Goal: Information Seeking & Learning: Learn about a topic

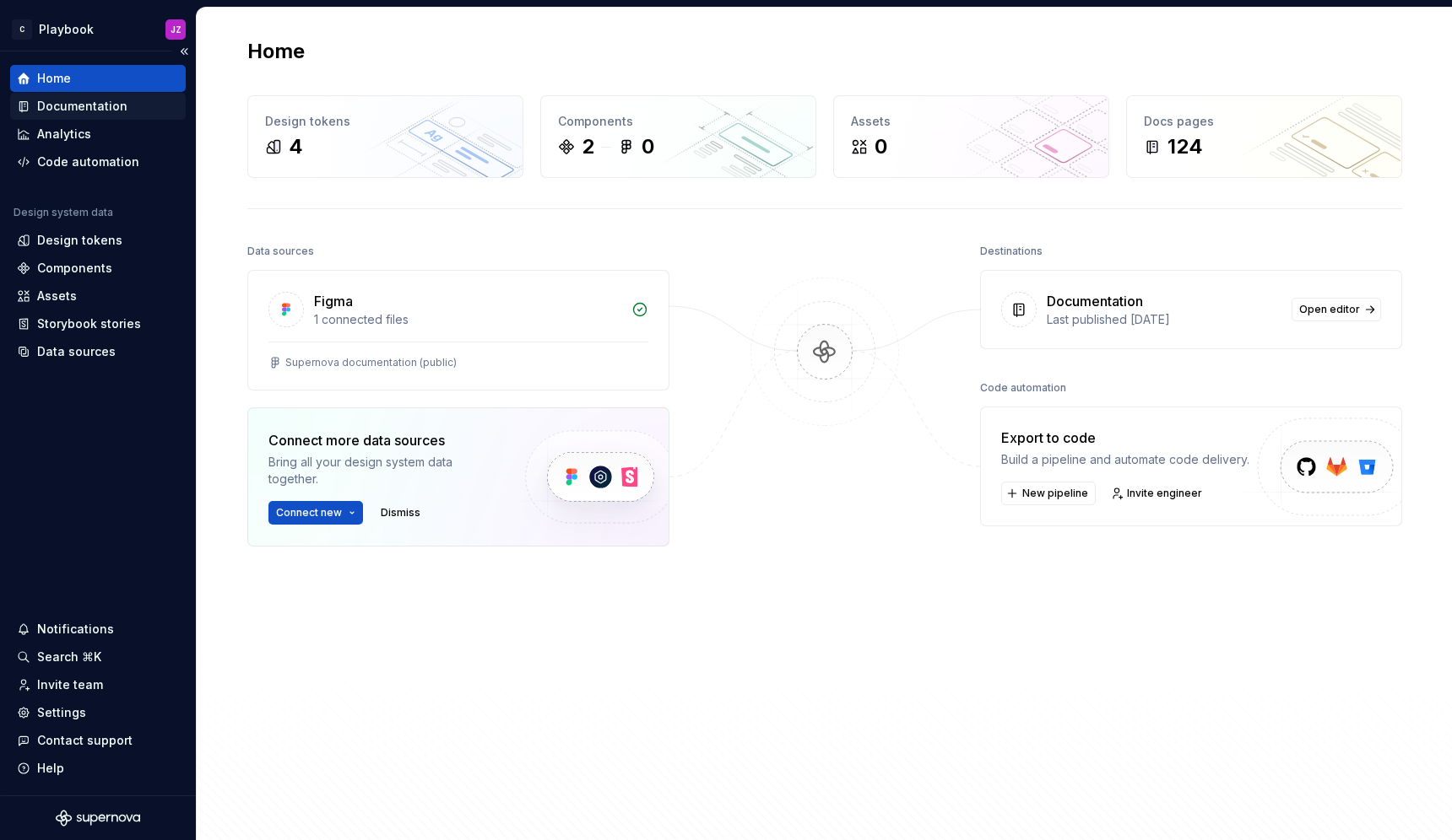
click at [111, 104] on div "Documentation" at bounding box center [82, 106] width 91 height 17
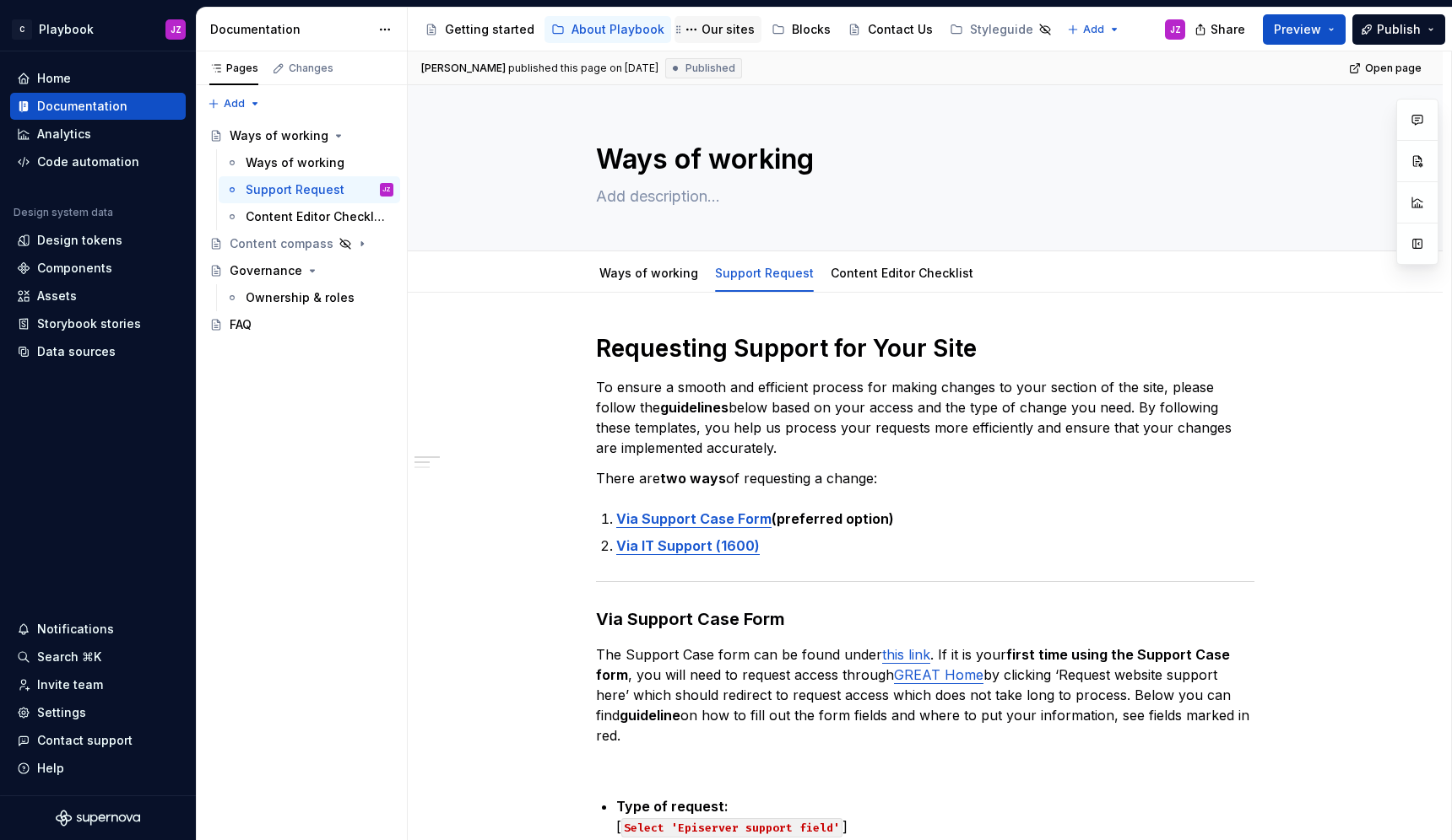
click at [712, 23] on div "Our sites" at bounding box center [727, 30] width 53 height 17
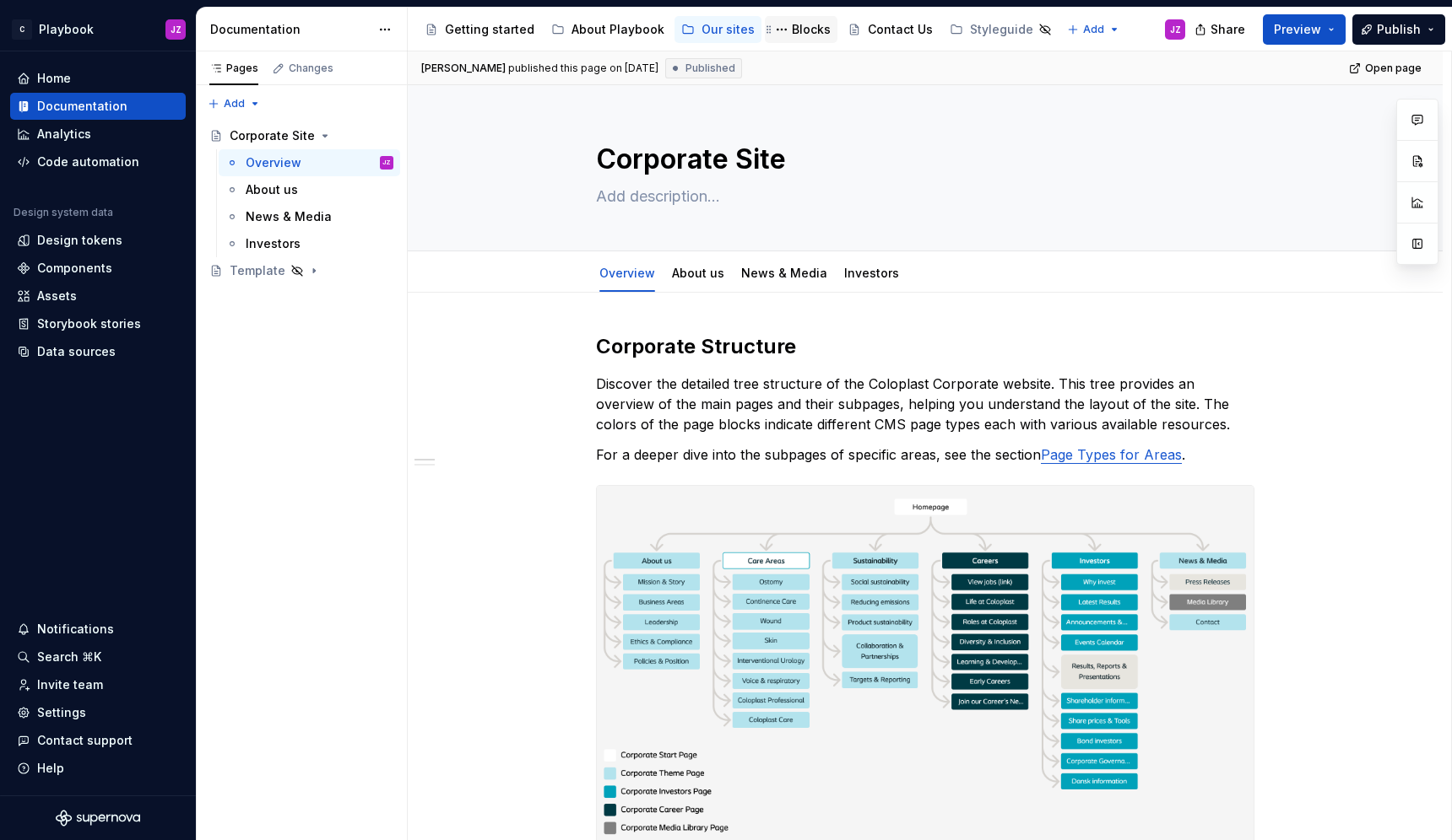
click at [806, 30] on div "Blocks" at bounding box center [811, 30] width 39 height 17
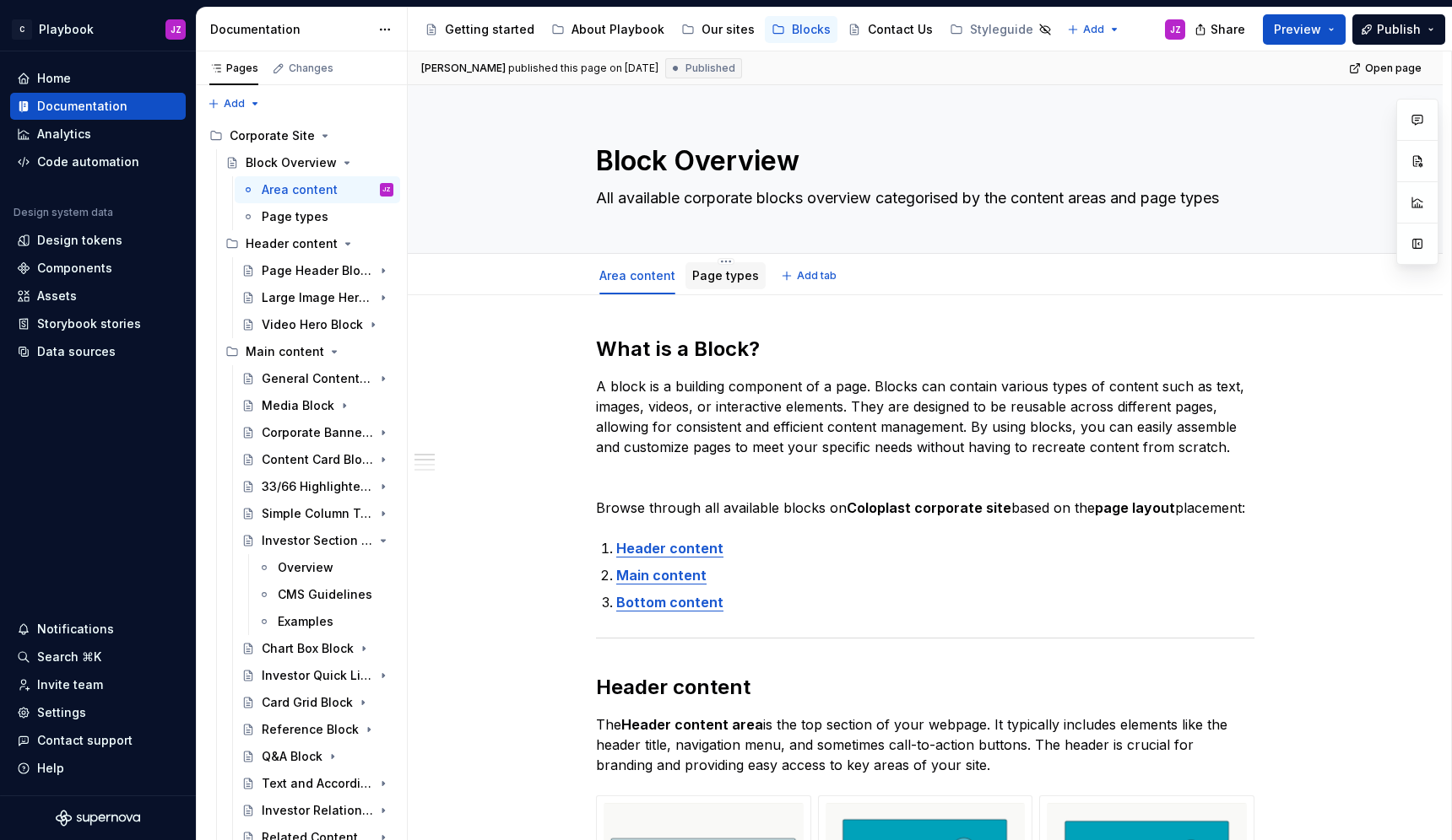
click at [686, 285] on div "Page types" at bounding box center [726, 275] width 80 height 27
click at [277, 286] on div "Large Image Hero Block" at bounding box center [327, 297] width 132 height 23
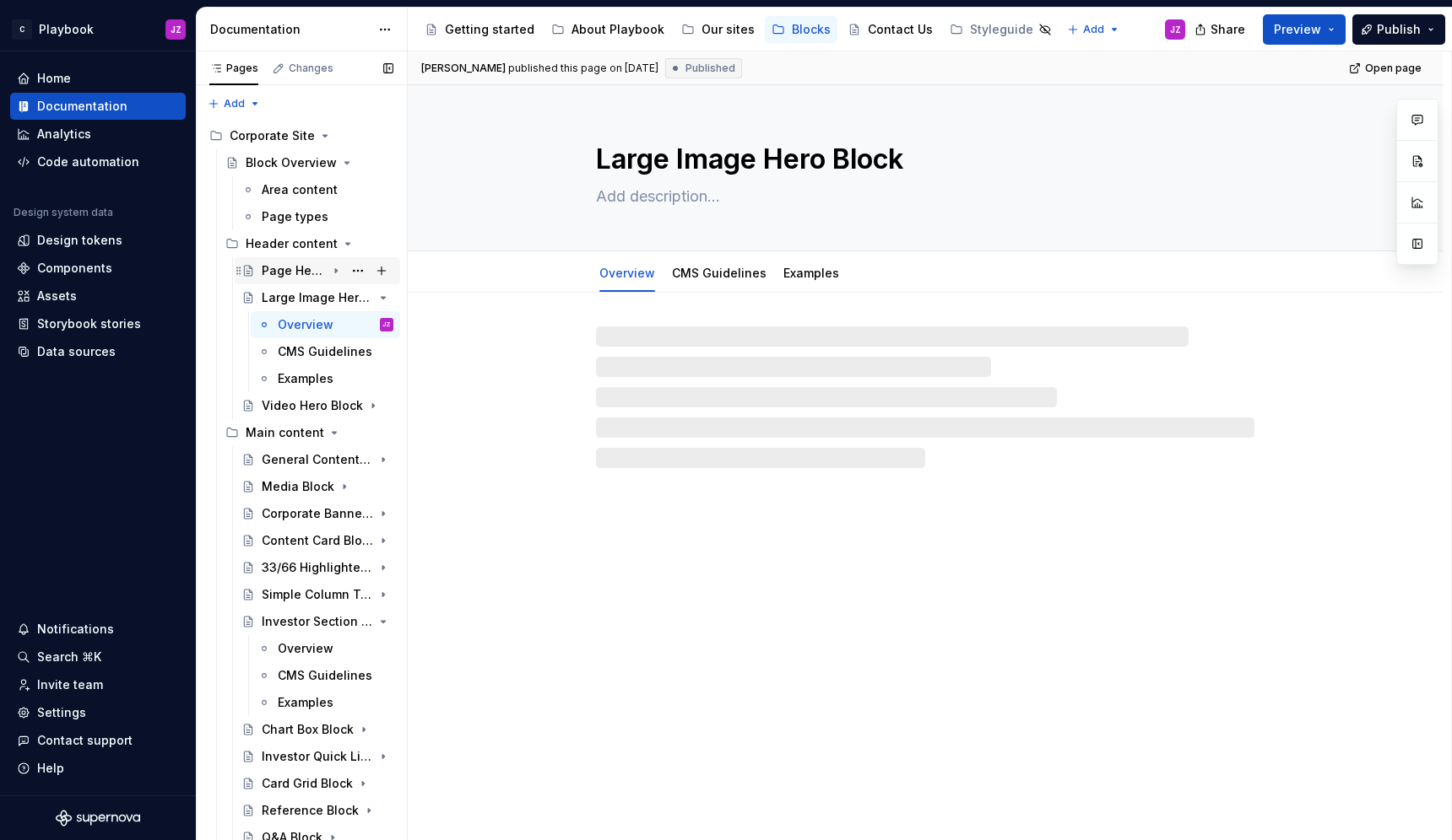
click at [274, 269] on div "Page Header Block" at bounding box center [293, 271] width 64 height 17
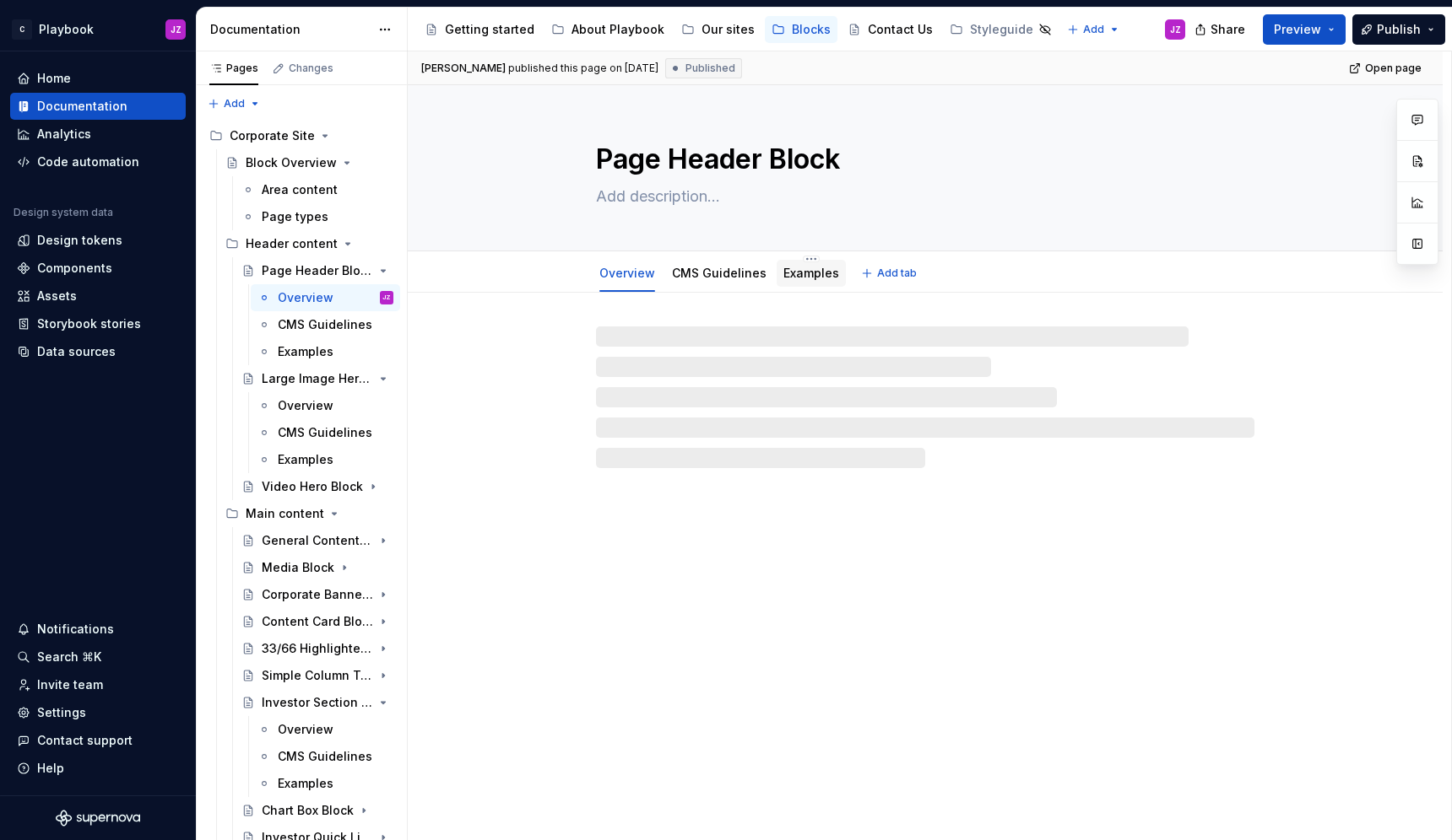
click at [777, 273] on div "Examples" at bounding box center [811, 273] width 69 height 27
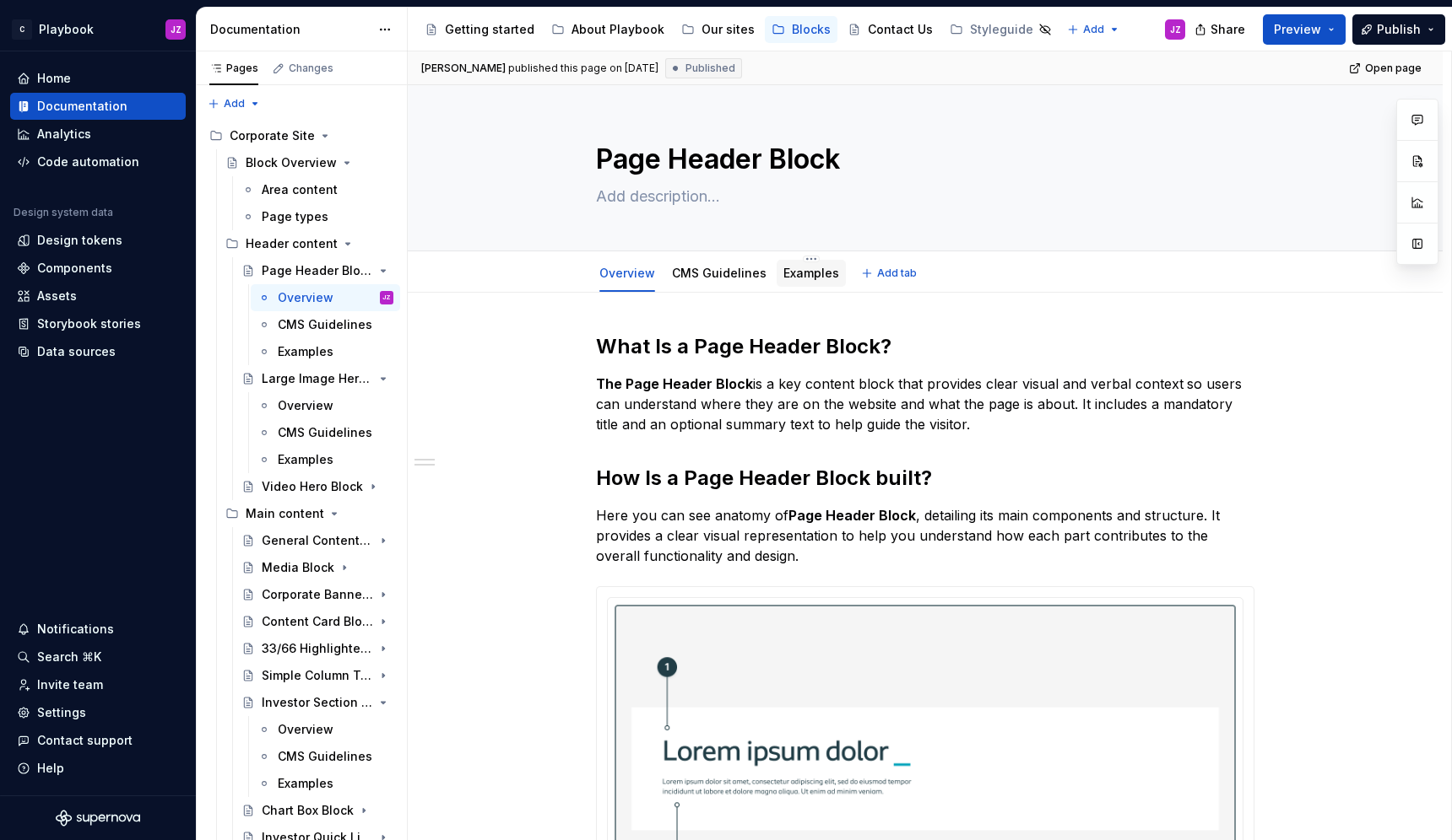
click at [825, 268] on link "Examples" at bounding box center [811, 273] width 56 height 14
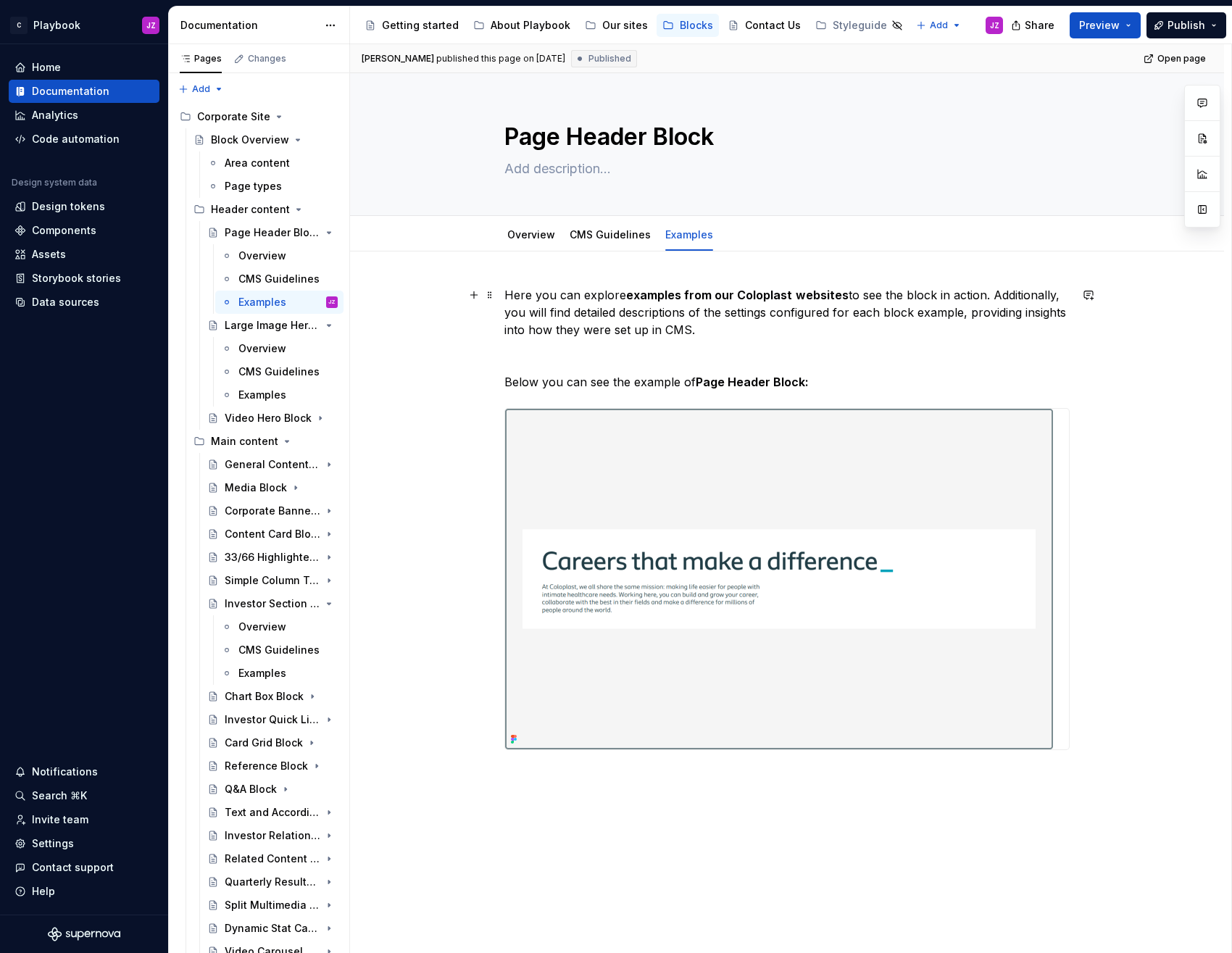
click at [697, 321] on p "Here you can explore examples from our Coloplast websites to see the block in a…" at bounding box center [786, 312] width 565 height 52
click at [942, 290] on p "Here you can explore examples from our Coloplast websites to see the block in a…" at bounding box center [786, 312] width 565 height 52
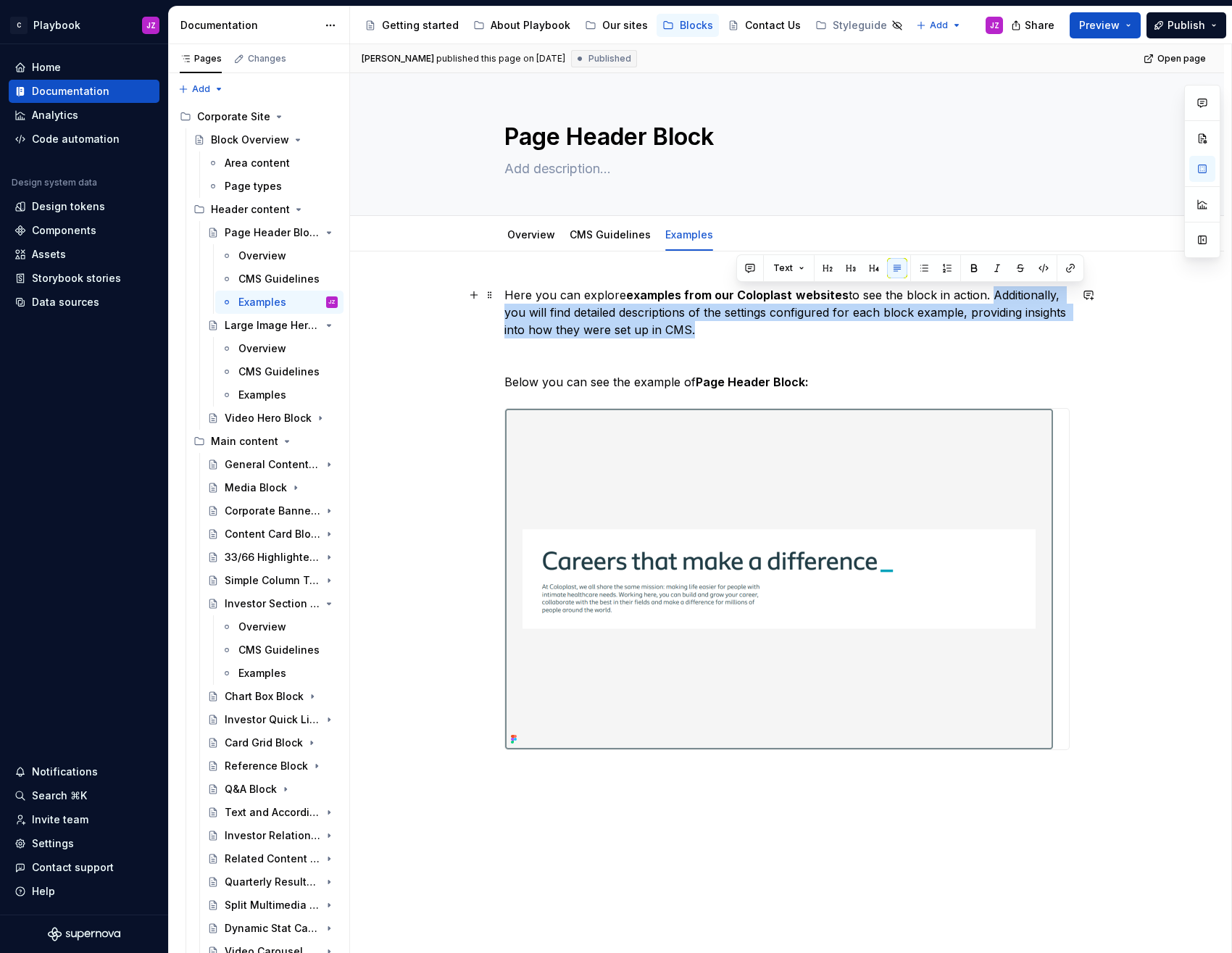
drag, startPoint x: 986, startPoint y: 297, endPoint x: 1010, endPoint y: 321, distance: 33.9
click at [1010, 321] on p "Here you can explore examples from our Coloplast websites to see the block in a…" at bounding box center [786, 312] width 565 height 52
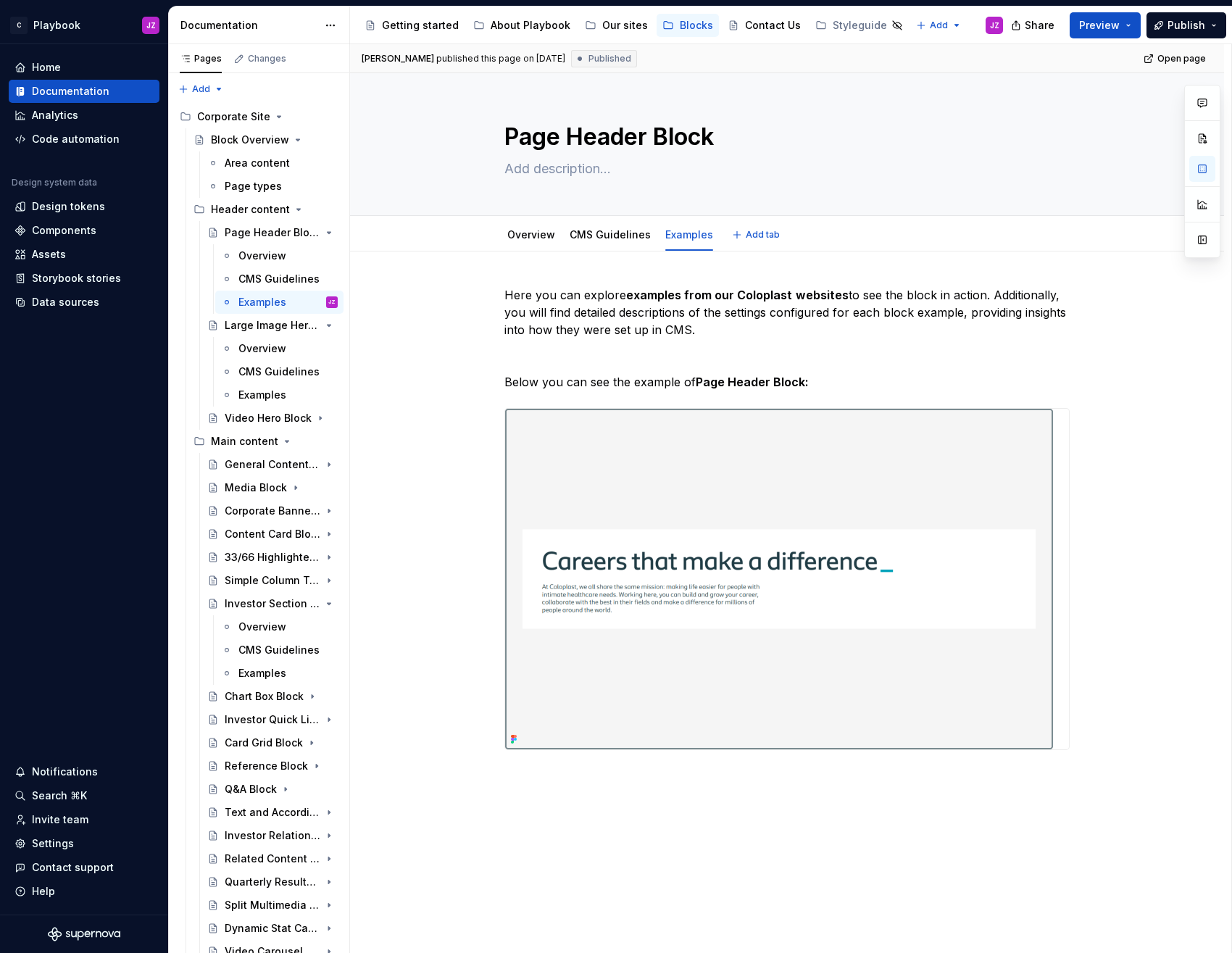
type textarea "*"
drag, startPoint x: 528, startPoint y: 312, endPoint x: 692, endPoint y: 314, distance: 164.0
click at [692, 314] on p "Here you can explore examples from our Coloplast websites to see the block in a…" at bounding box center [786, 312] width 565 height 52
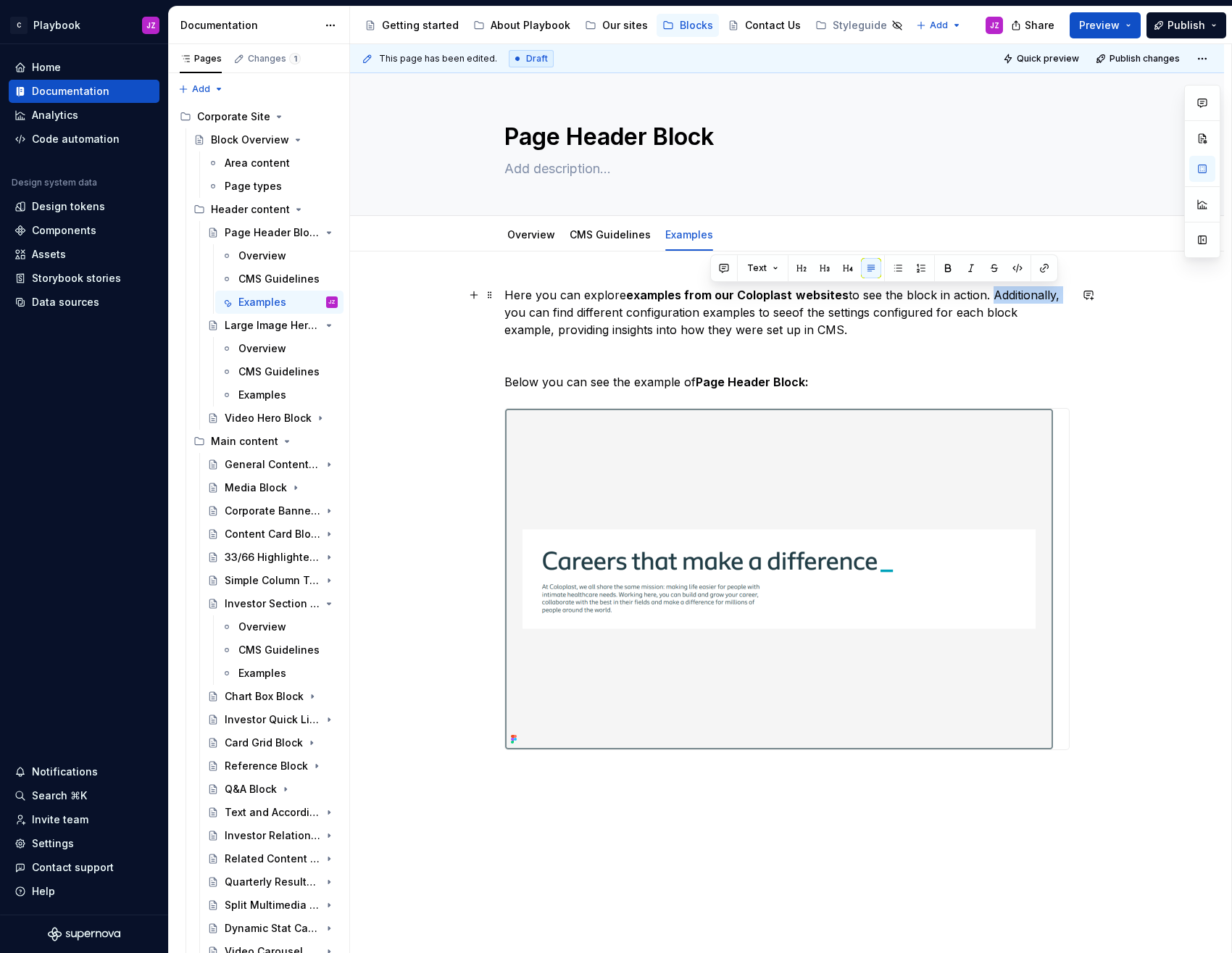
drag, startPoint x: 986, startPoint y: 289, endPoint x: 1066, endPoint y: 295, distance: 80.2
click at [1066, 295] on p "Here you can explore examples from our Coloplast websites to see the block in a…" at bounding box center [786, 312] width 565 height 52
click at [729, 313] on p "Here you can explore examples from our Coloplast websites to see the block in a…" at bounding box center [786, 312] width 565 height 52
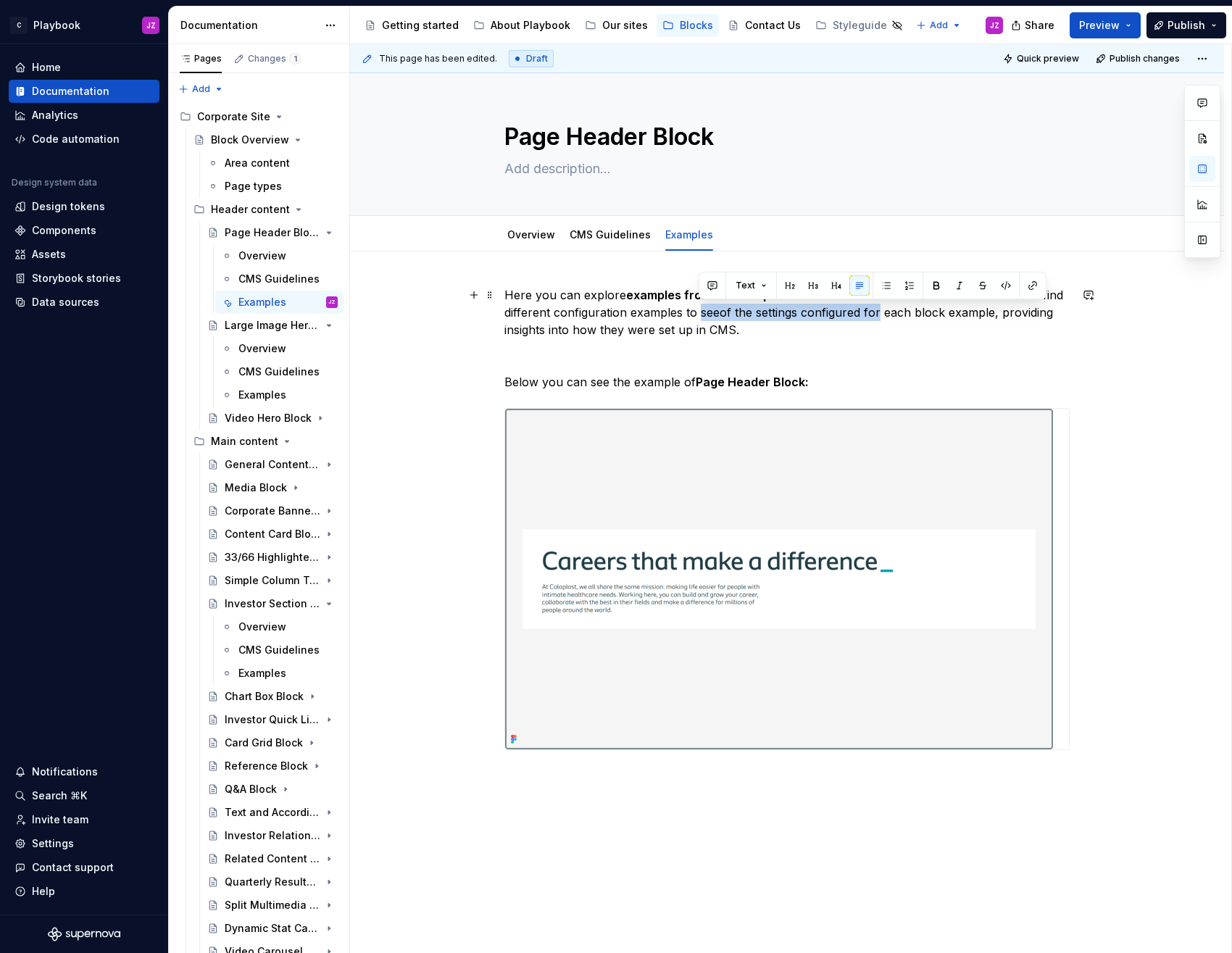
drag, startPoint x: 700, startPoint y: 313, endPoint x: 879, endPoint y: 308, distance: 179.1
click at [879, 308] on p "Here you can explore examples from our Coloplast websites to see the block in a…" at bounding box center [786, 312] width 565 height 52
click at [741, 308] on p "Here you can explore examples from our Coloplast websites to see the block in a…" at bounding box center [786, 312] width 565 height 52
drag, startPoint x: 956, startPoint y: 313, endPoint x: 974, endPoint y: 313, distance: 18.0
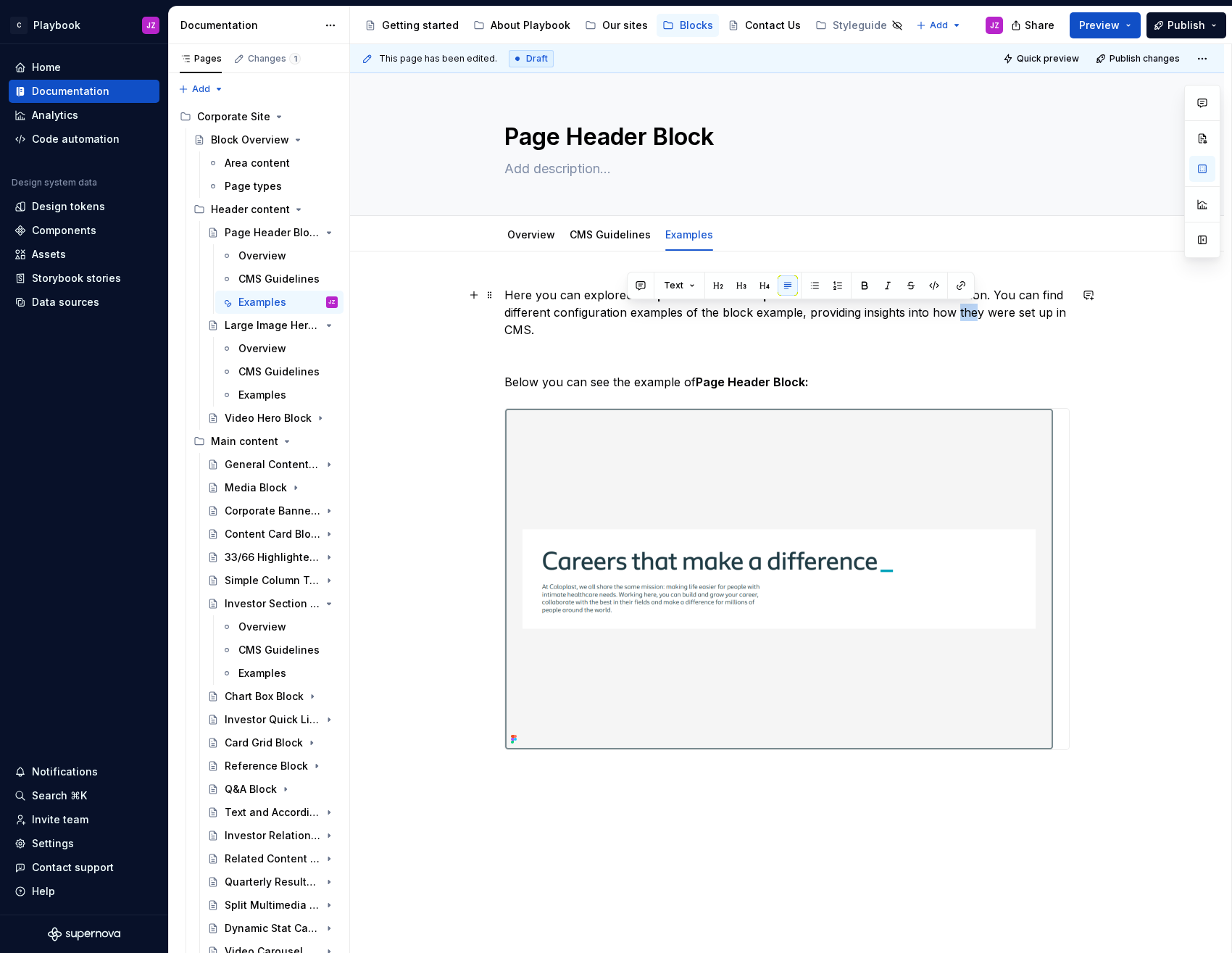
click at [974, 313] on p "Here you can explore examples from our Coloplast websites to see the block in a…" at bounding box center [786, 312] width 565 height 52
click at [999, 313] on p "Here you can explore examples from our Coloplast websites to see the block in a…" at bounding box center [786, 312] width 565 height 52
drag, startPoint x: 984, startPoint y: 311, endPoint x: 1012, endPoint y: 309, distance: 28.1
click at [1012, 309] on p "Here you can explore examples from our Coloplast websites to see the block in a…" at bounding box center [786, 312] width 565 height 52
drag, startPoint x: 557, startPoint y: 328, endPoint x: 494, endPoint y: 327, distance: 63.0
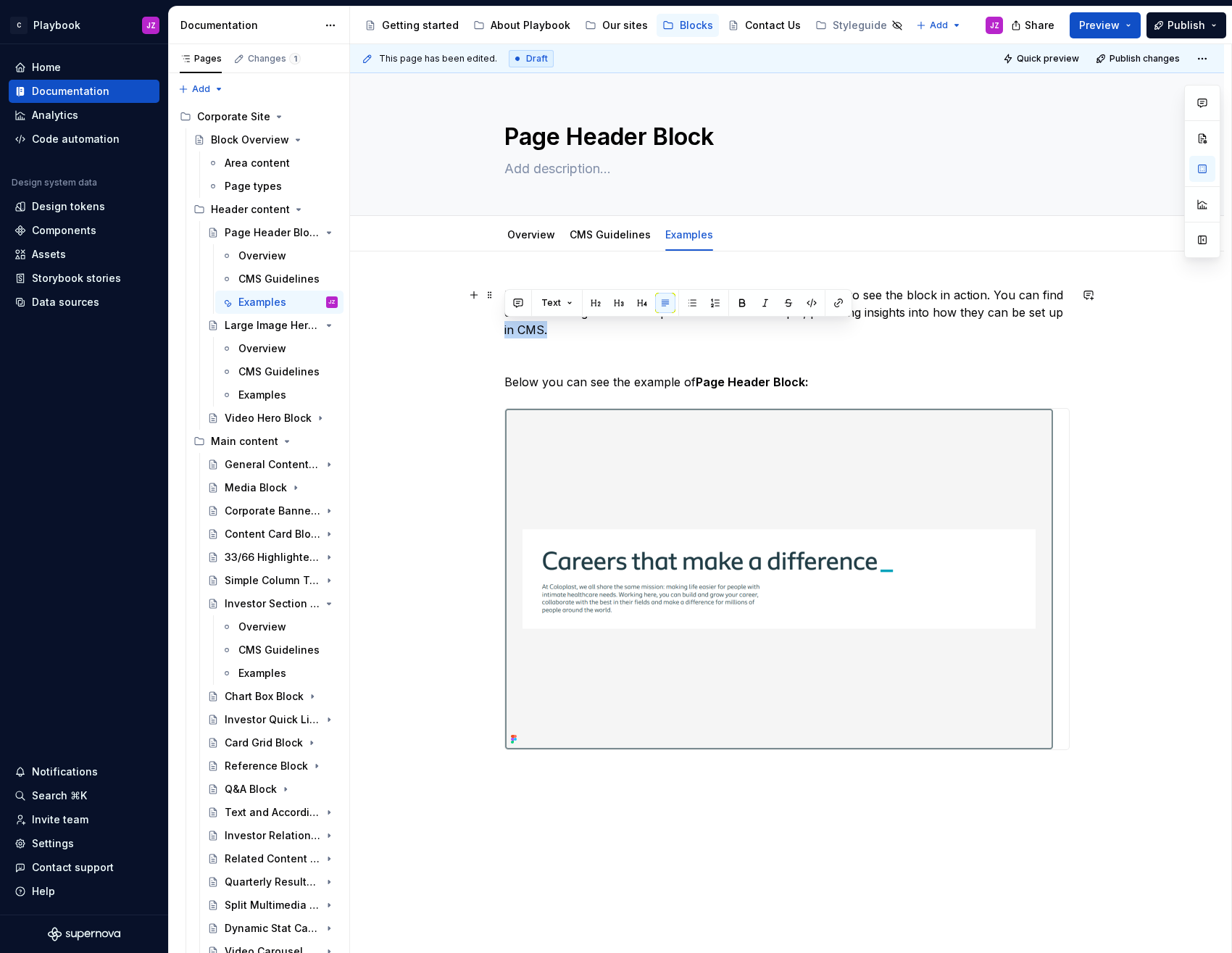
click at [494, 327] on div "Here you can explore examples from our Coloplast websites to see the block in a…" at bounding box center [787, 683] width 874 height 863
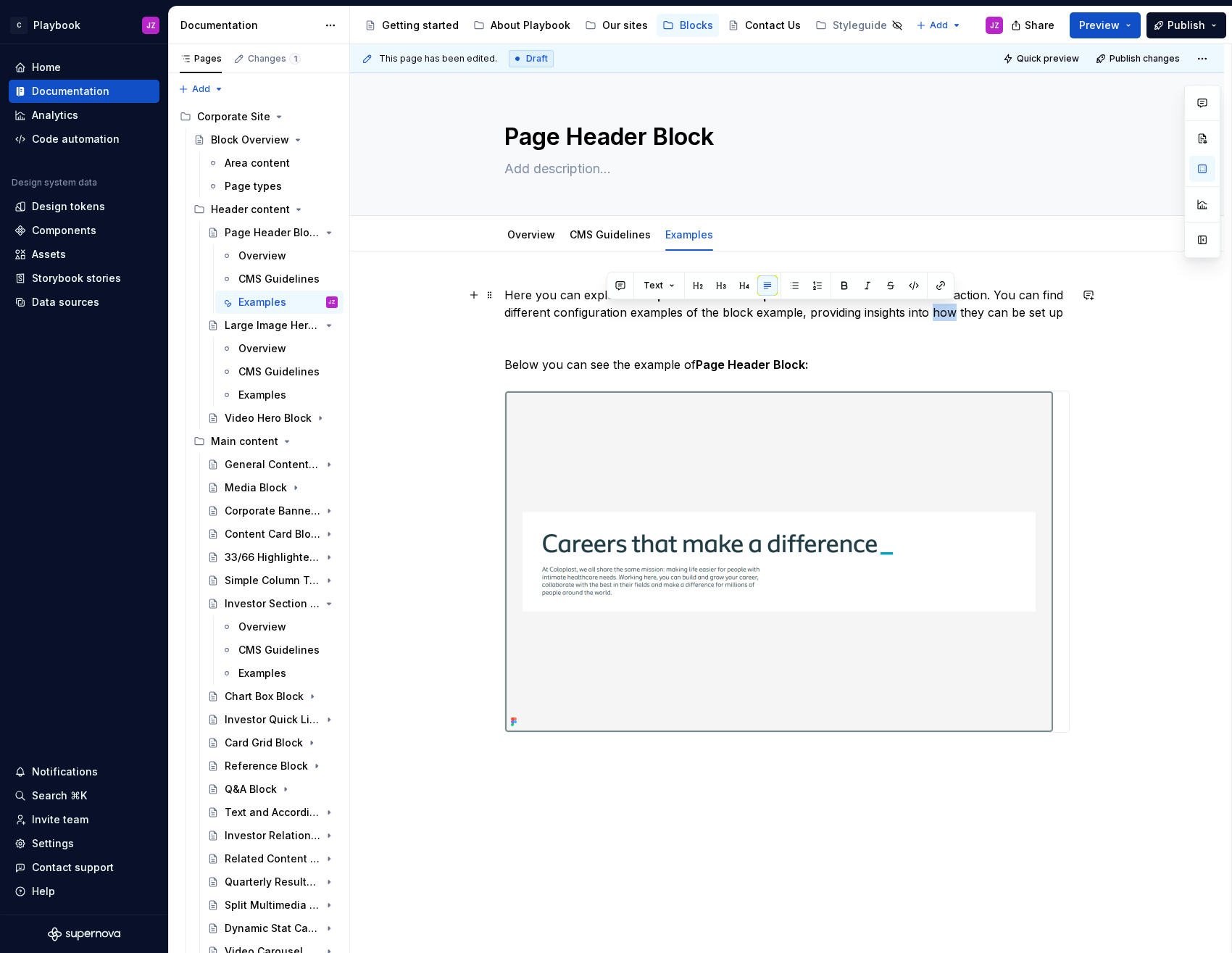
drag, startPoint x: 929, startPoint y: 311, endPoint x: 951, endPoint y: 313, distance: 22.1
click at [951, 313] on p "Here you can explore examples from our Coloplast websites to see the block in a…" at bounding box center [786, 303] width 565 height 34
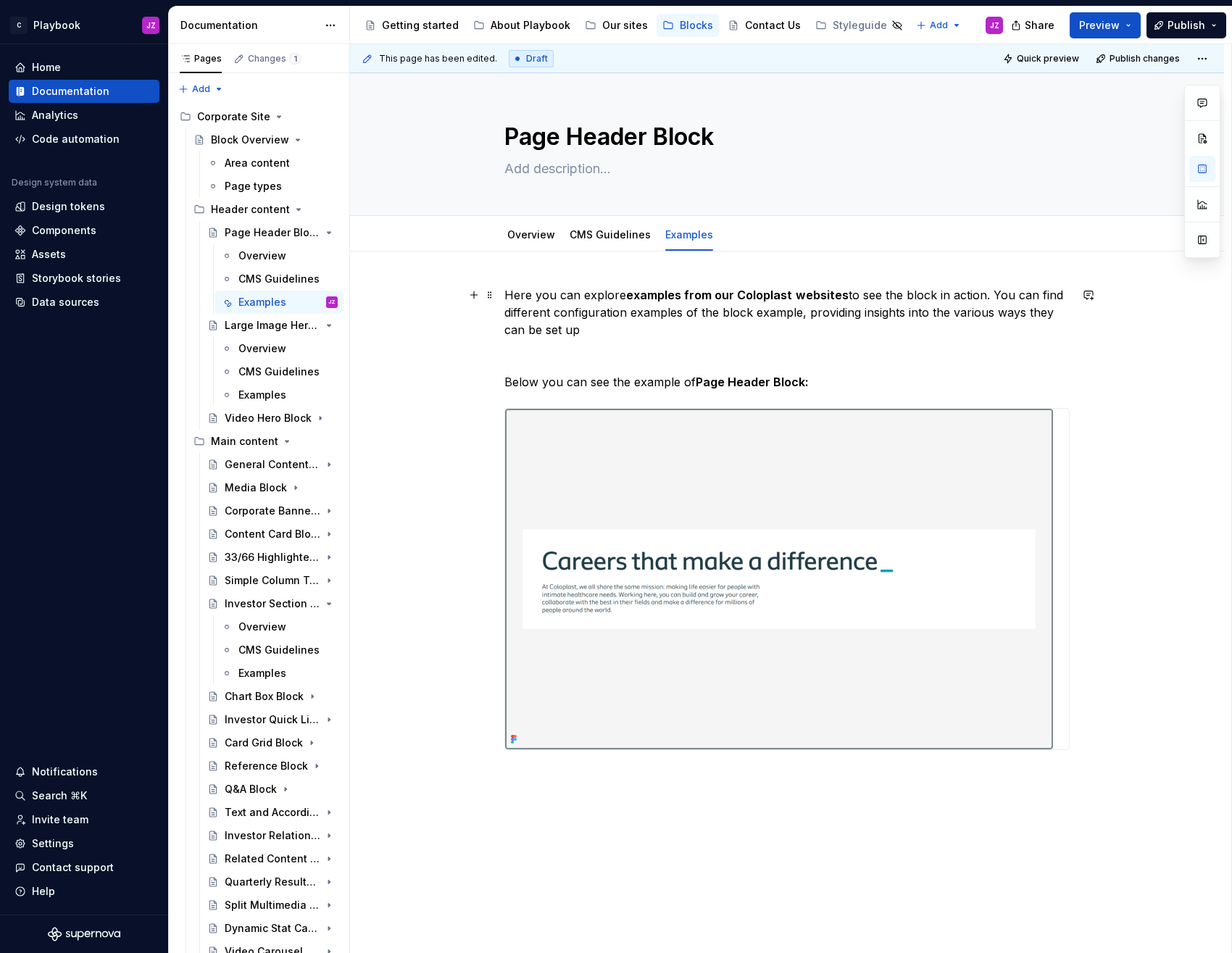
click at [660, 333] on p "Here you can explore examples from our Coloplast websites to see the block in a…" at bounding box center [786, 312] width 565 height 52
drag, startPoint x: 681, startPoint y: 297, endPoint x: 731, endPoint y: 297, distance: 50.0
click at [731, 297] on strong "examples from our Coloplast" at bounding box center [709, 295] width 166 height 14
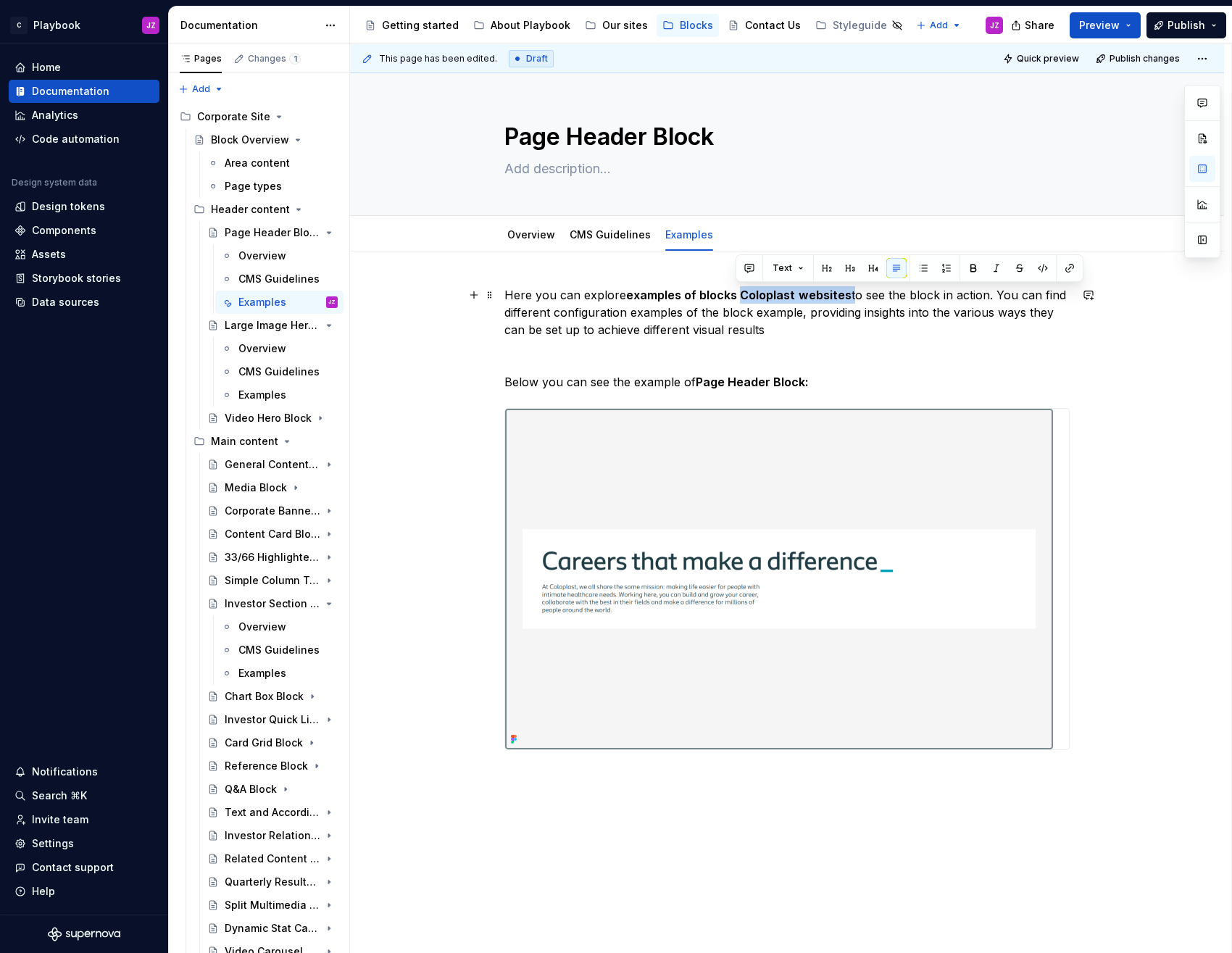
drag, startPoint x: 737, startPoint y: 295, endPoint x: 848, endPoint y: 296, distance: 111.0
click at [848, 296] on p "Here you can explore examples of blocks Coloplast websites to see the block in …" at bounding box center [786, 312] width 565 height 52
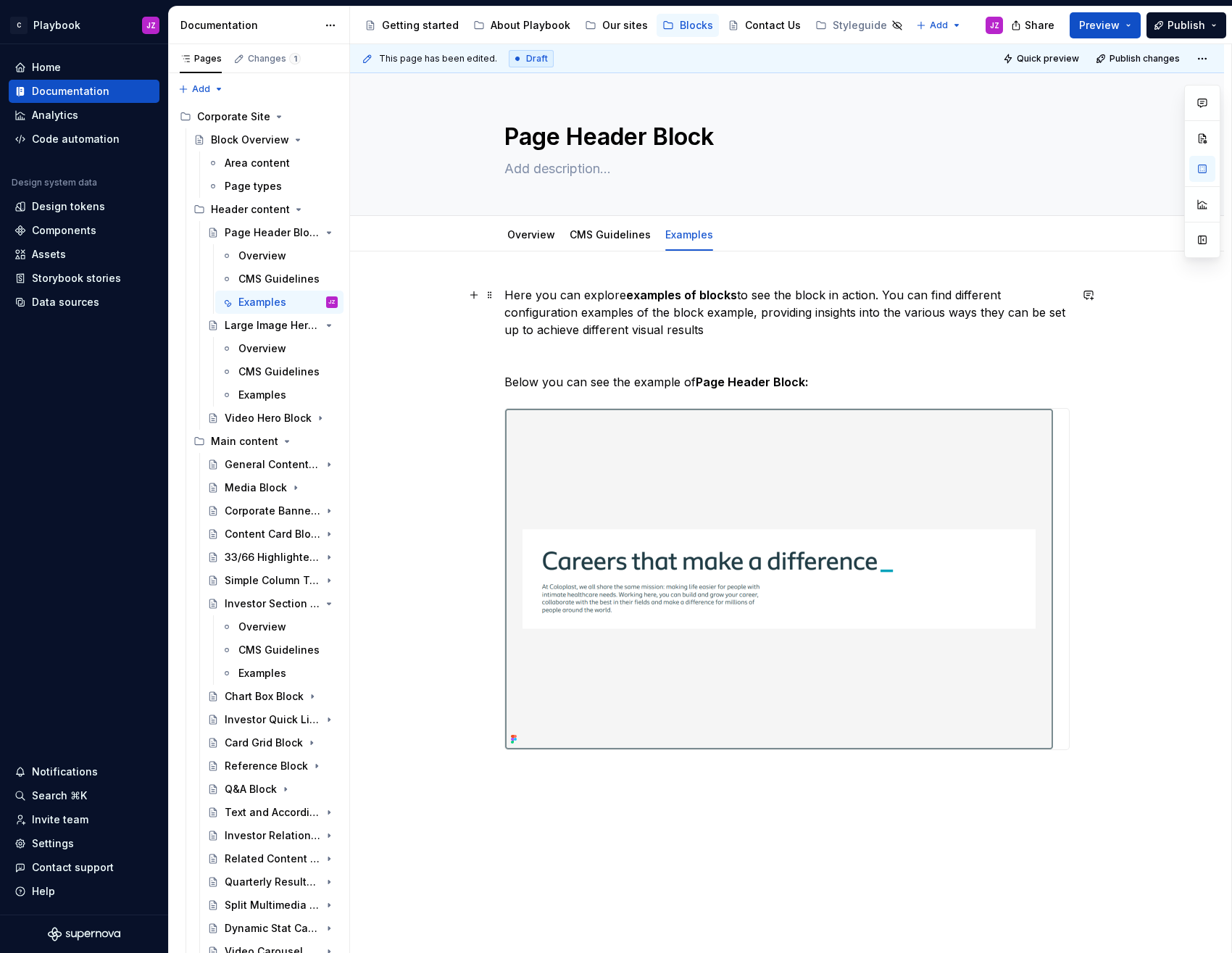
click at [792, 294] on p "Here you can explore examples of blocks to see the block in action. You can fin…" at bounding box center [786, 312] width 565 height 52
drag, startPoint x: 705, startPoint y: 316, endPoint x: 749, endPoint y: 316, distance: 44.0
click at [749, 316] on p "Here you can explore examples of blocks to see the block in action. You can fin…" at bounding box center [786, 312] width 565 height 52
click at [778, 325] on p "Here you can explore examples of blocks to see the block in action. You can fin…" at bounding box center [786, 312] width 565 height 52
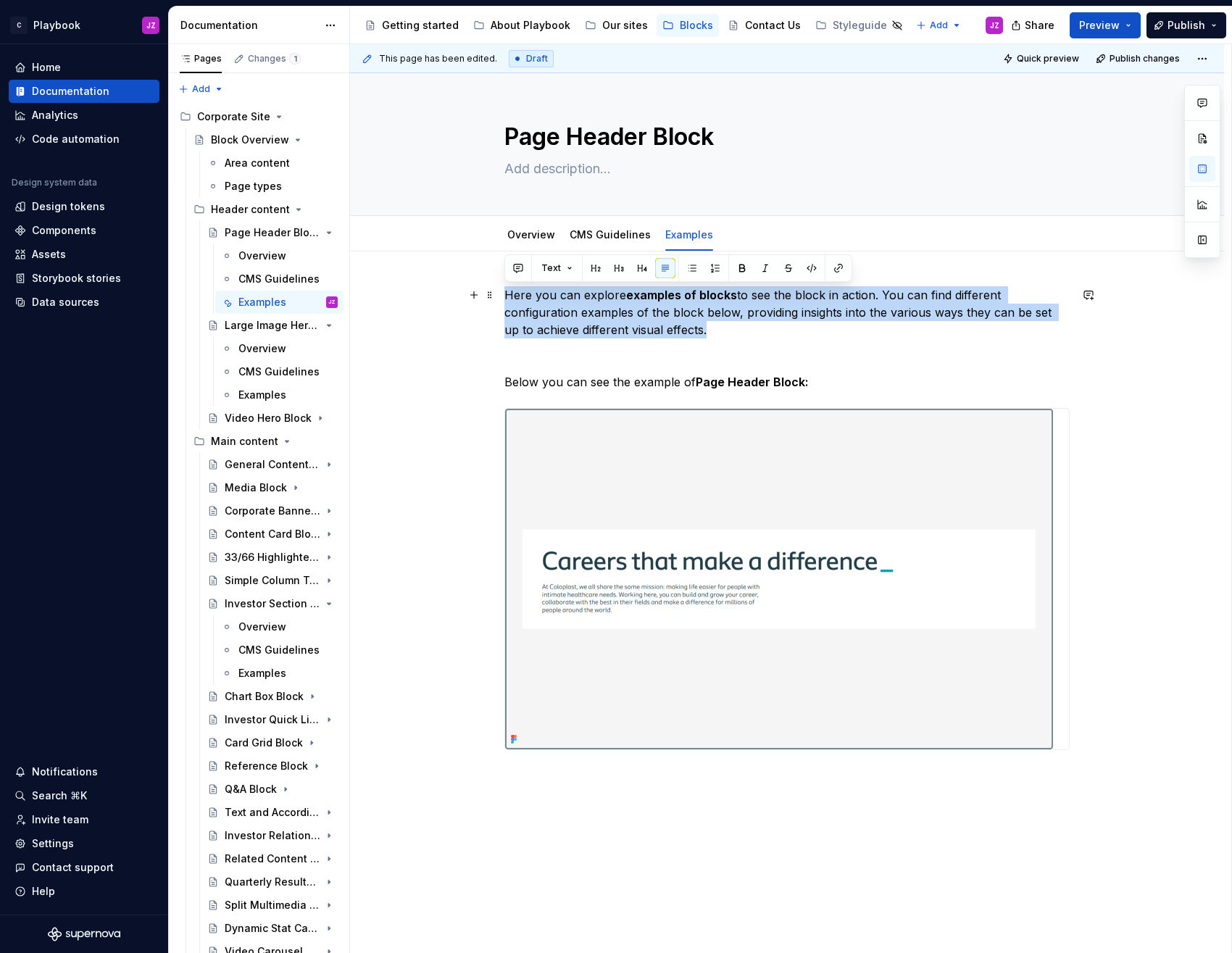
drag, startPoint x: 693, startPoint y: 326, endPoint x: 504, endPoint y: 297, distance: 191.2
click at [504, 297] on p "Here you can explore examples of blocks to see the block in action. You can fin…" at bounding box center [786, 312] width 565 height 52
copy p "Here you can explore examples of blocks to see the block in action. You can fin…"
click at [257, 396] on div "Examples" at bounding box center [262, 395] width 48 height 14
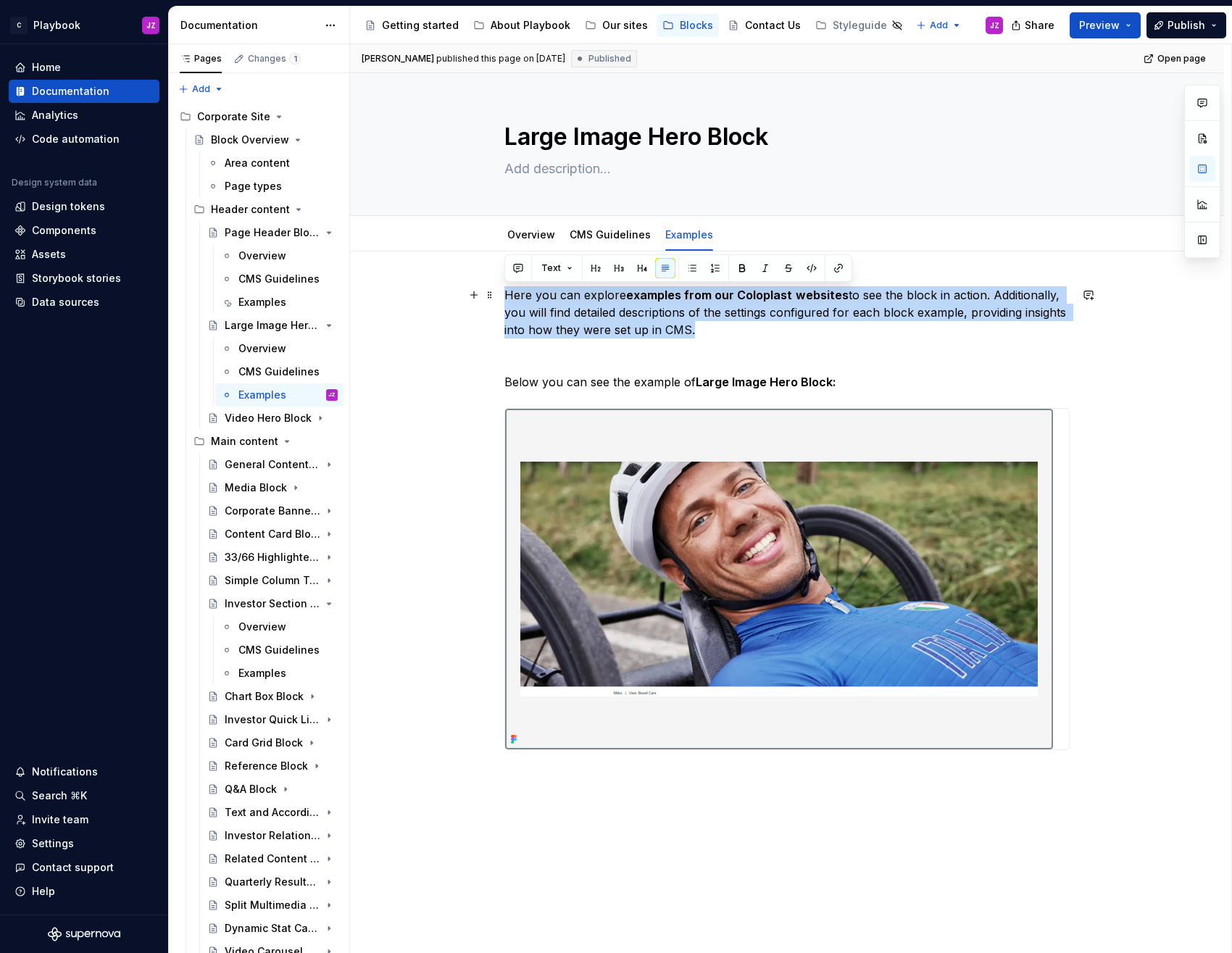
drag, startPoint x: 743, startPoint y: 333, endPoint x: 500, endPoint y: 296, distance: 245.8
click at [500, 297] on div "Here you can explore examples from our Coloplast websites to see the block in a…" at bounding box center [787, 683] width 874 height 863
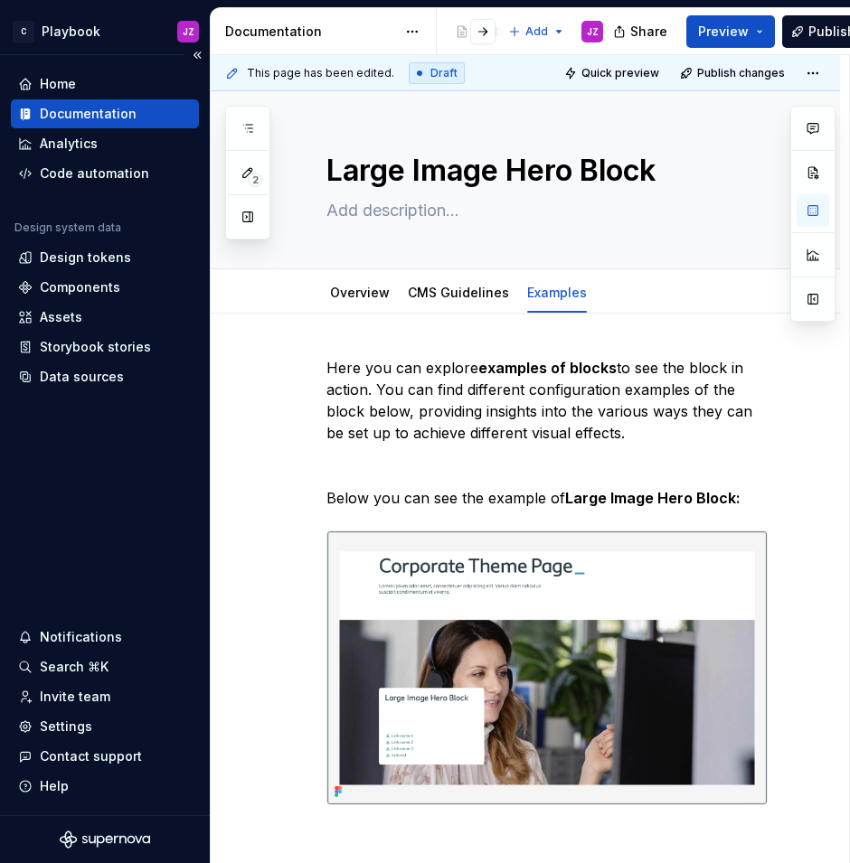
type textarea "*"
